Goal: Information Seeking & Learning: Learn about a topic

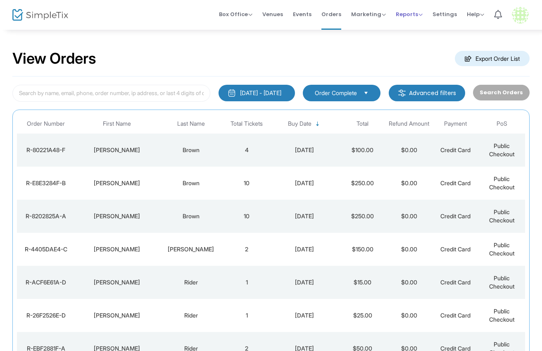
click at [409, 14] on span "Reports" at bounding box center [409, 14] width 27 height 8
click at [411, 32] on li "Analytics" at bounding box center [423, 28] width 54 height 16
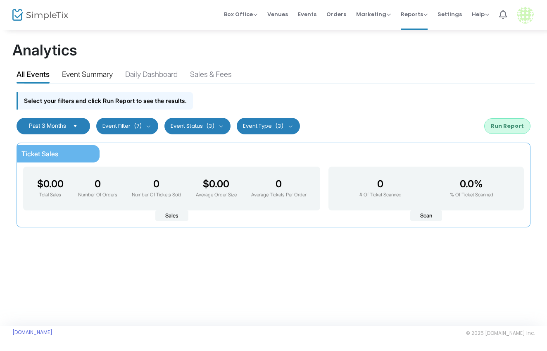
click at [81, 74] on div "Event Summary" at bounding box center [87, 76] width 51 height 14
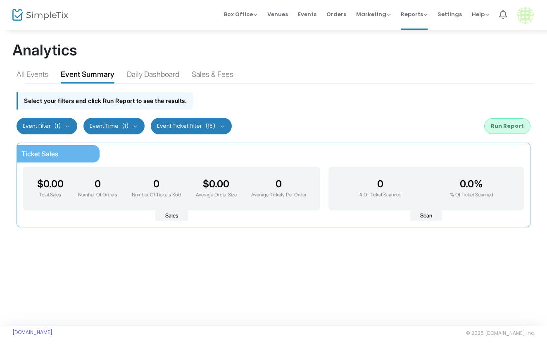
click at [511, 127] on button "Run Report" at bounding box center [507, 126] width 46 height 16
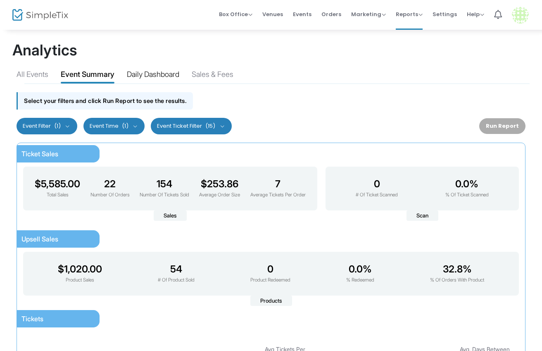
click at [158, 73] on div "Daily Dashboard" at bounding box center [153, 76] width 52 height 14
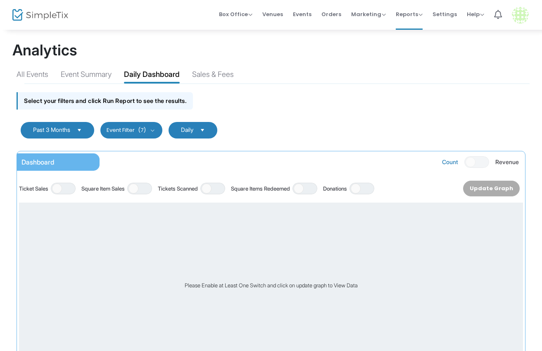
click at [68, 129] on span "Past 3 Months" at bounding box center [51, 129] width 37 height 7
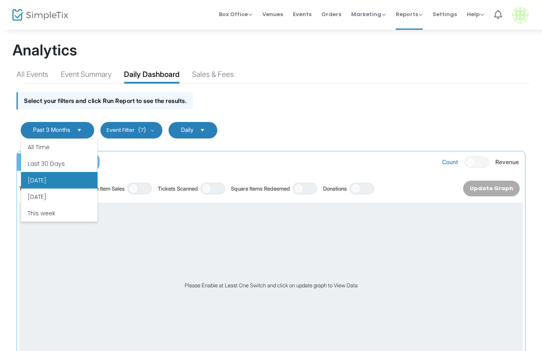
click at [64, 178] on li "[DATE]" at bounding box center [59, 180] width 76 height 17
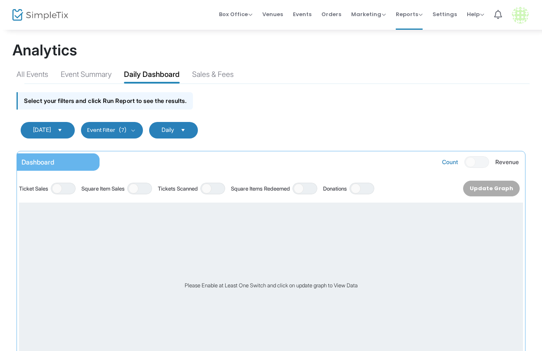
click at [492, 189] on div "Update Graph" at bounding box center [491, 188] width 57 height 16
click at [128, 128] on button "Event Filter (7)" at bounding box center [112, 130] width 62 height 17
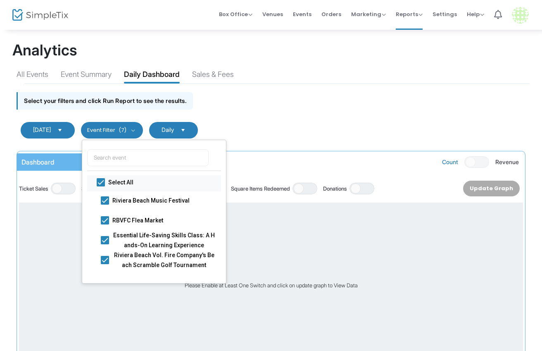
click at [114, 183] on span "Select All" at bounding box center [159, 182] width 103 height 10
click at [101, 186] on input "Select All" at bounding box center [100, 186] width 0 height 0
checkbox input "false"
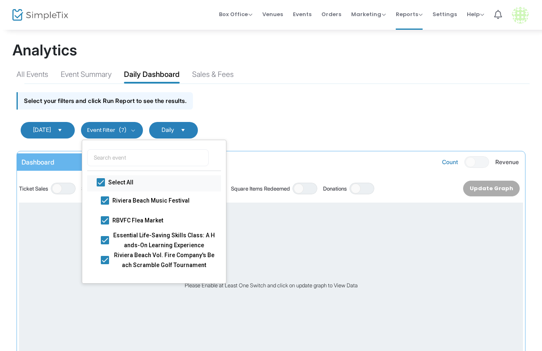
checkbox input "false"
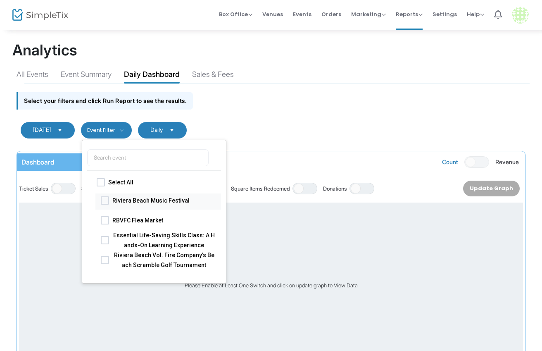
click at [123, 199] on span "Riviera Beach Music Festival" at bounding box center [163, 200] width 103 height 10
click at [105, 204] on input "Riviera Beach Music Festival" at bounding box center [104, 204] width 0 height 0
checkbox input "true"
click at [259, 109] on div "Select your filters and click Run Report to see the results." at bounding box center [270, 98] width 517 height 29
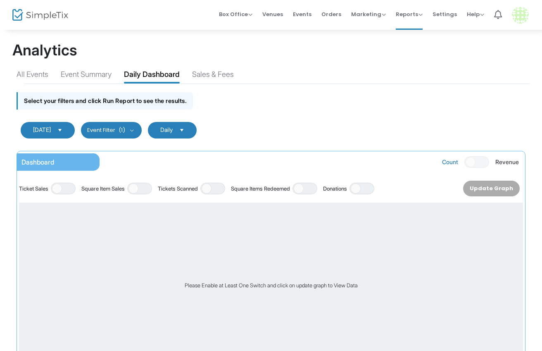
click at [490, 188] on div "Update Graph" at bounding box center [491, 188] width 57 height 16
click at [65, 185] on span "ON OFF" at bounding box center [63, 189] width 25 height 12
click at [482, 186] on button "Update Graph" at bounding box center [494, 188] width 52 height 16
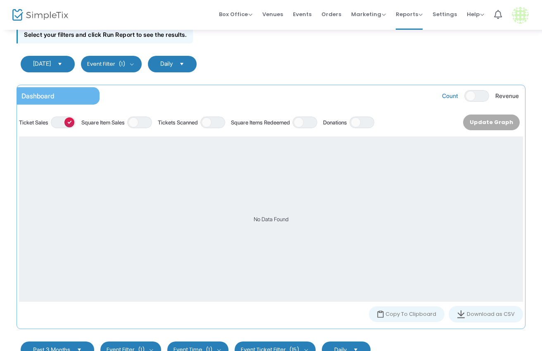
scroll to position [79, 0]
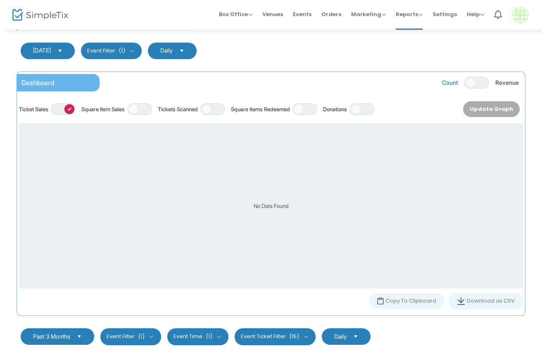
click at [64, 50] on span "Select" at bounding box center [60, 51] width 14 height 14
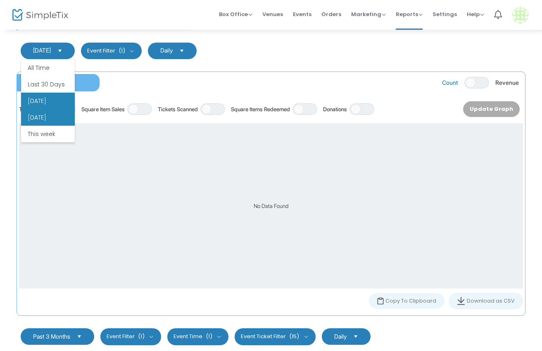
click at [48, 126] on li "[DATE]" at bounding box center [48, 117] width 54 height 17
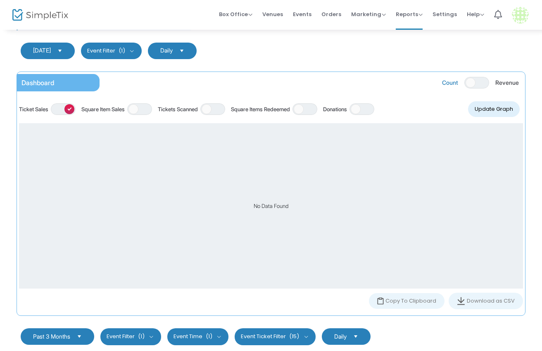
click at [494, 111] on button "Update Graph" at bounding box center [494, 109] width 52 height 16
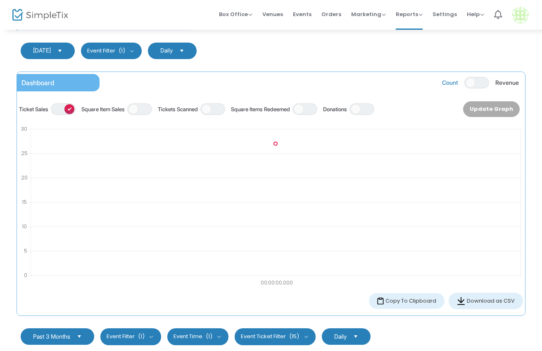
click at [51, 49] on span "[DATE]" at bounding box center [42, 50] width 18 height 7
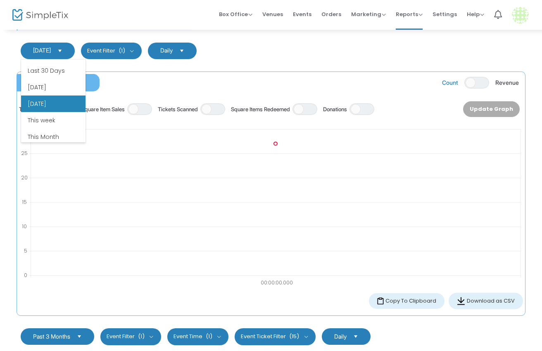
scroll to position [18, 0]
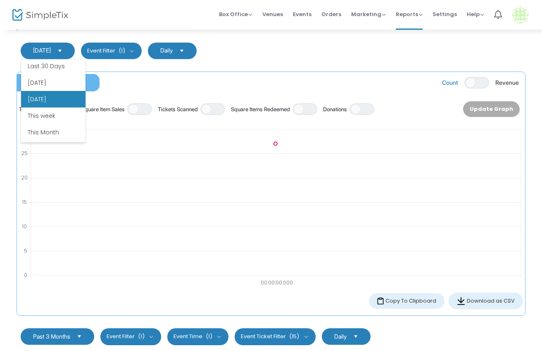
click at [43, 116] on li "This week" at bounding box center [53, 115] width 64 height 17
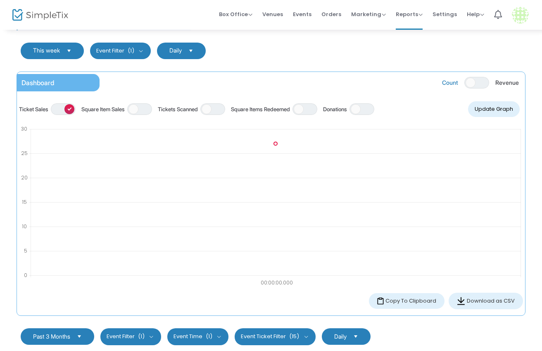
click at [497, 110] on button "Update Graph" at bounding box center [494, 109] width 52 height 16
click at [55, 48] on span "This week" at bounding box center [46, 50] width 27 height 7
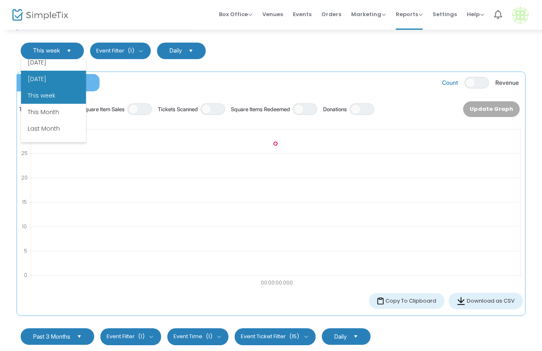
scroll to position [45, 0]
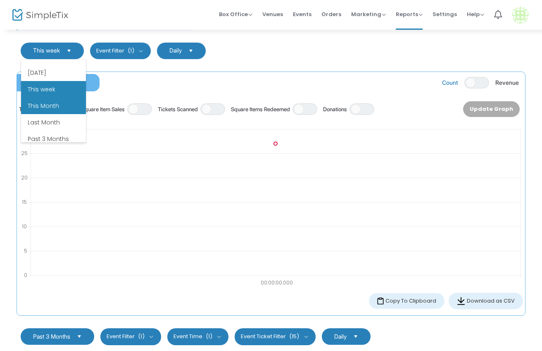
click at [57, 104] on li "This Month" at bounding box center [53, 105] width 65 height 17
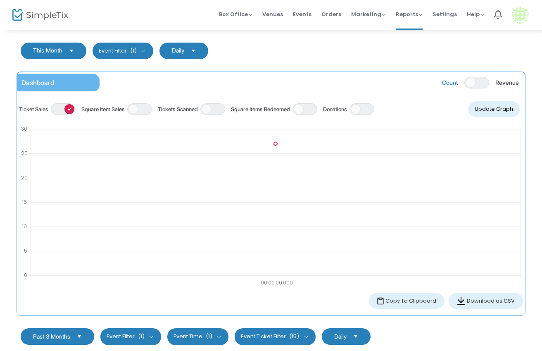
click at [500, 109] on button "Update Graph" at bounding box center [494, 109] width 52 height 16
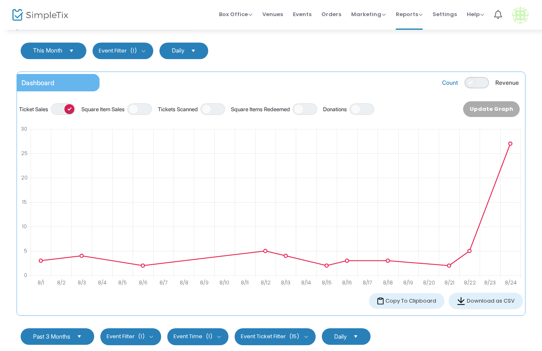
click at [479, 81] on span "ON OFF" at bounding box center [476, 83] width 25 height 12
click at [491, 106] on button "Update Graph" at bounding box center [494, 109] width 52 height 16
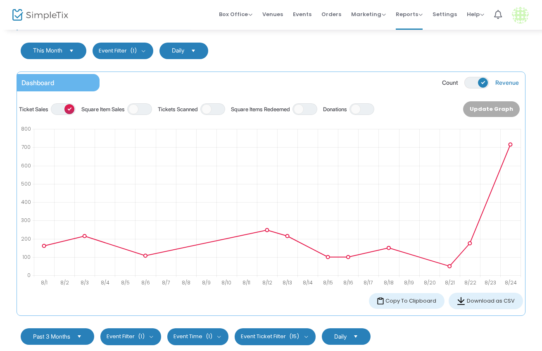
click at [476, 78] on span "ON OFF" at bounding box center [476, 83] width 25 height 12
click at [494, 106] on button "Update Graph" at bounding box center [494, 109] width 52 height 16
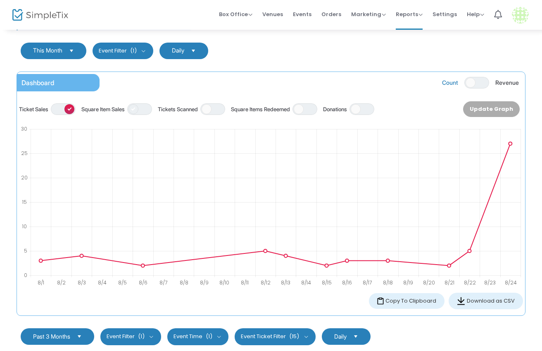
click at [138, 108] on span at bounding box center [133, 109] width 10 height 10
click at [495, 106] on button "Update Graph" at bounding box center [494, 109] width 52 height 16
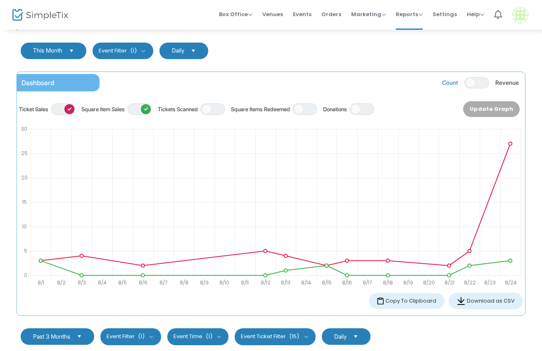
click at [294, 72] on div "Dashboard Count ON OFF Revenue Ticket Sales ON OFF Square Item Sales ON OFF Tic…" at bounding box center [271, 193] width 509 height 244
